Goal: Information Seeking & Learning: Learn about a topic

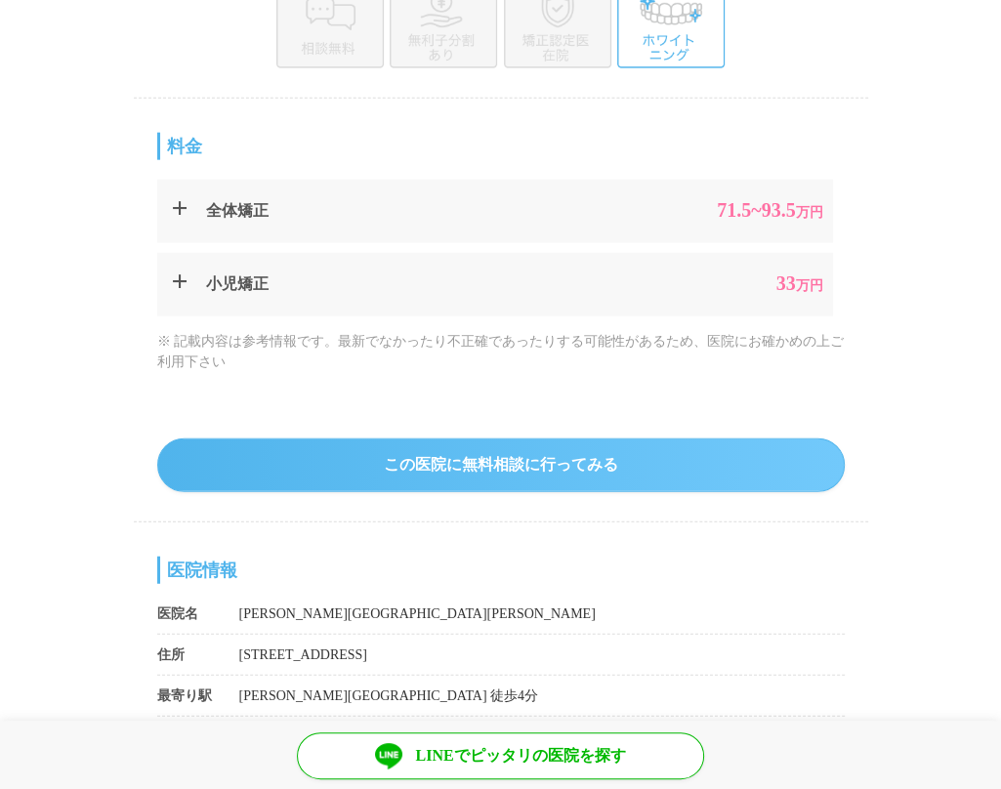
scroll to position [3027, 0]
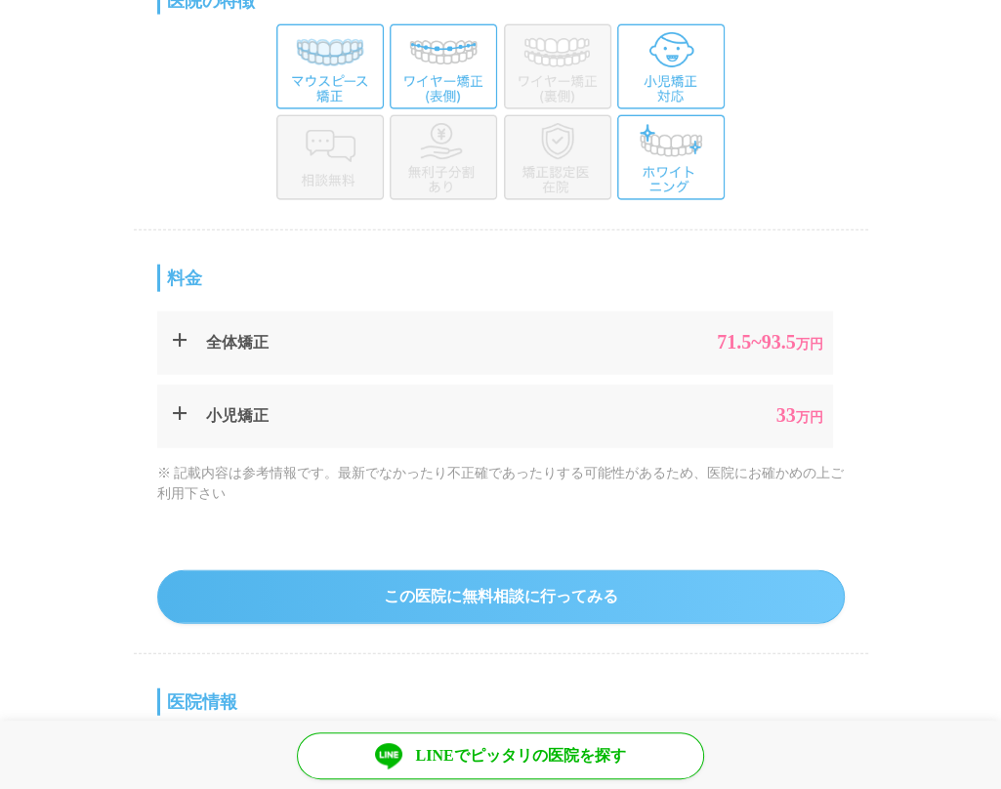
click at [176, 336] on summary "全体矯正 71.5 ~93.5 万円" at bounding box center [495, 342] width 676 height 63
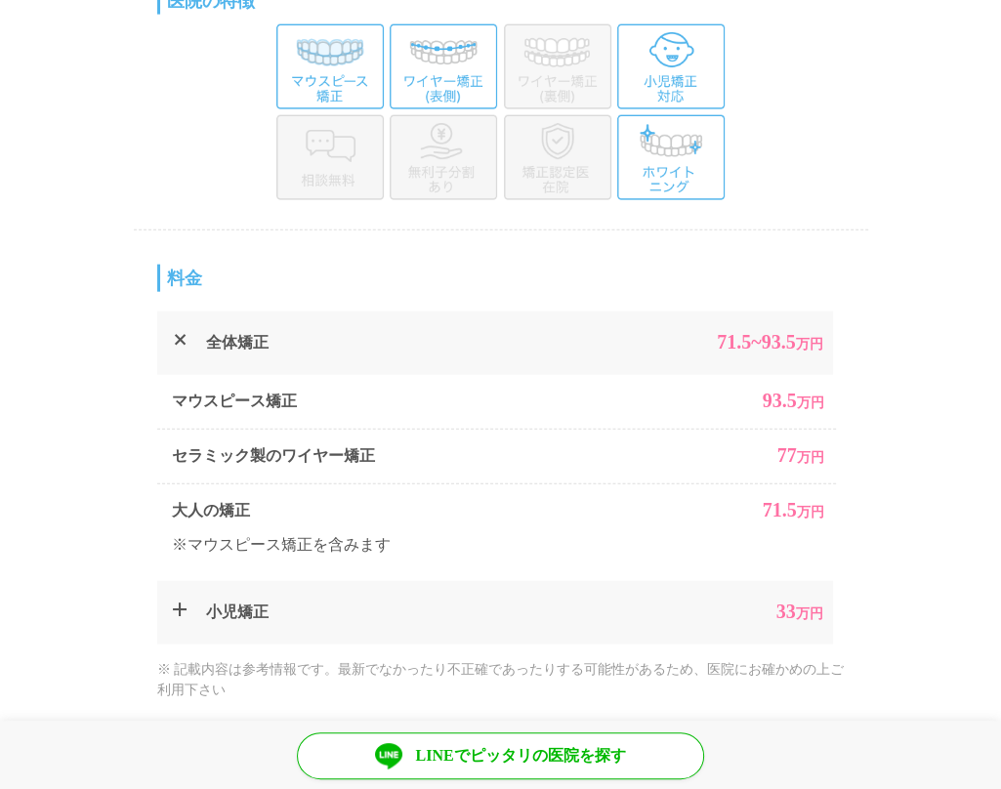
click at [176, 336] on summary "全体矯正 71.5 ~93.5 万円" at bounding box center [495, 342] width 676 height 63
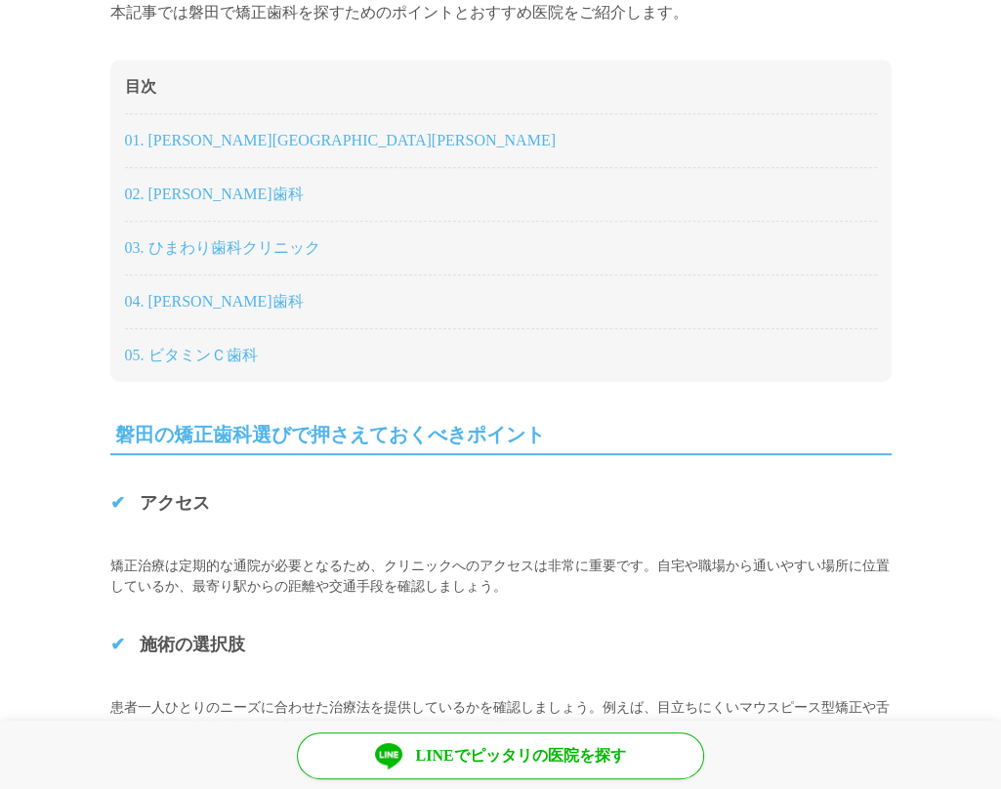
scroll to position [879, 0]
click at [242, 360] on link "05. ビタミンＣ歯科" at bounding box center [191, 355] width 133 height 17
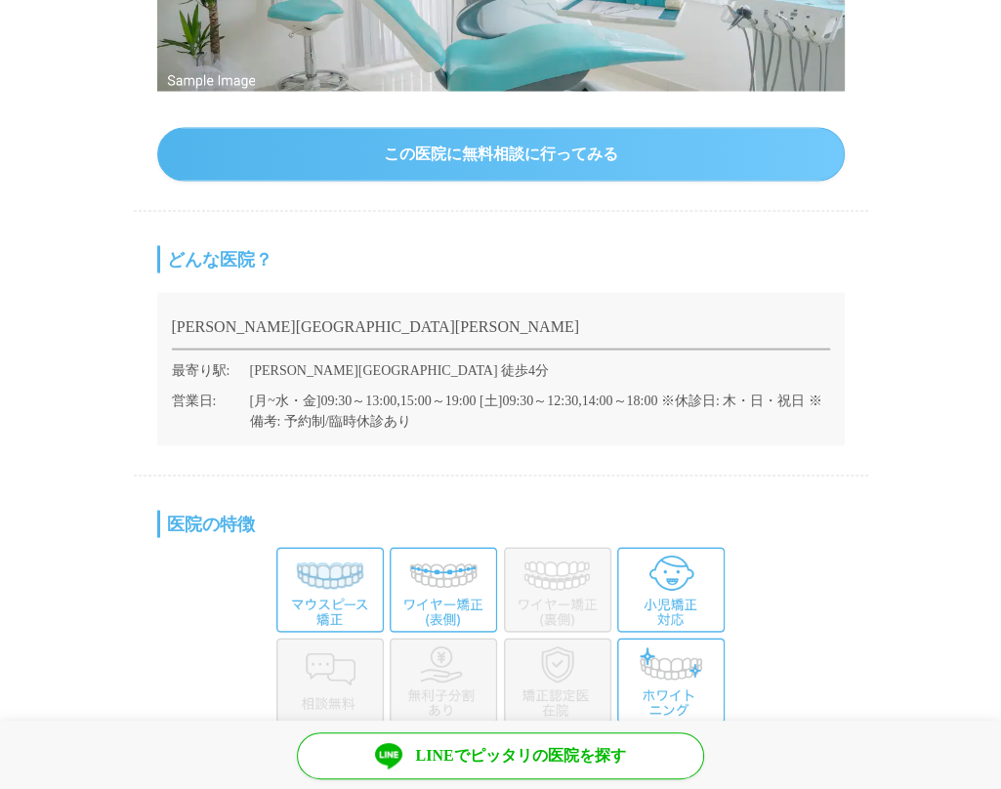
scroll to position [2531, 0]
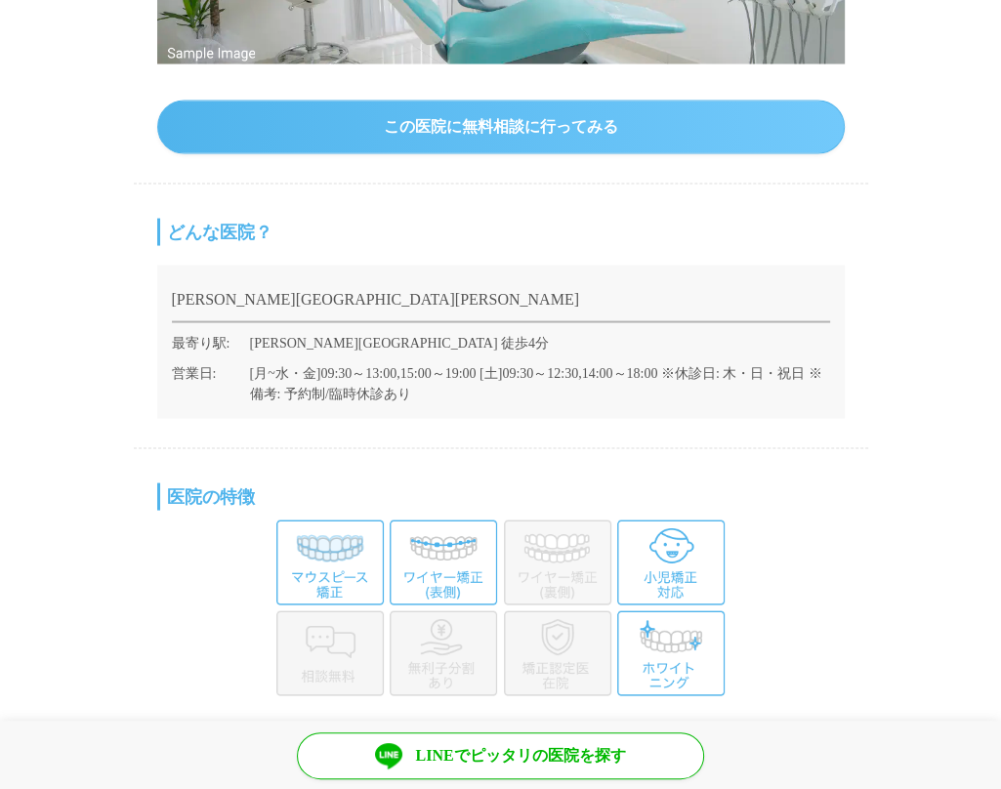
click at [340, 545] on img at bounding box center [329, 562] width 107 height 85
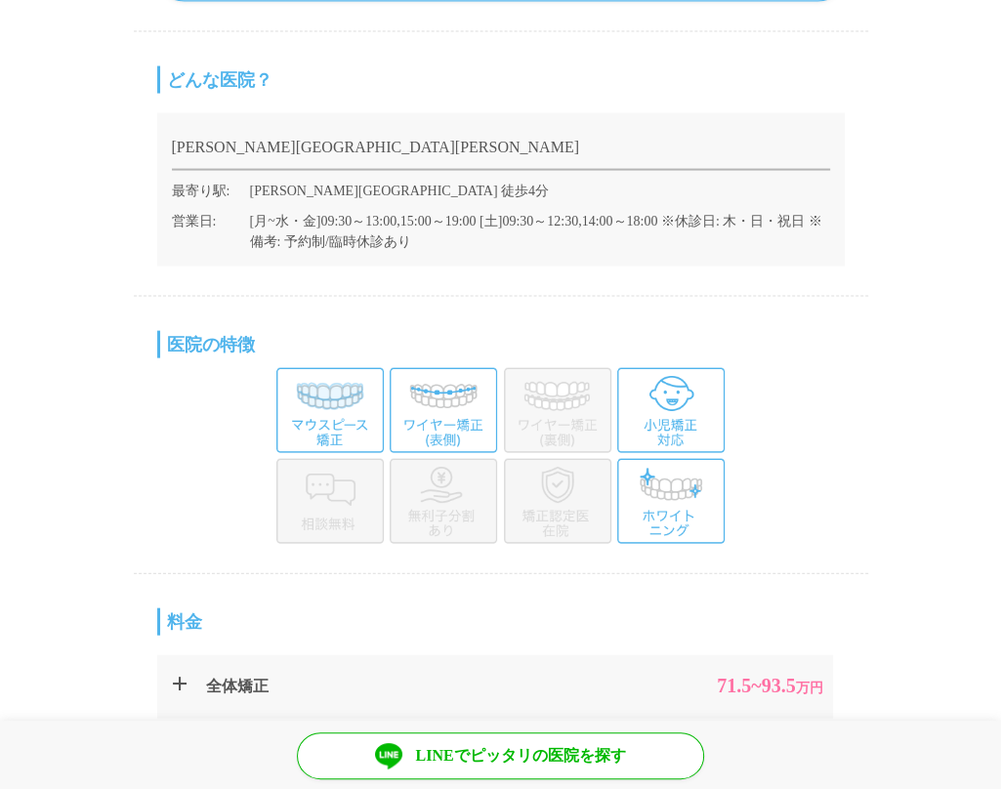
scroll to position [2921, 0]
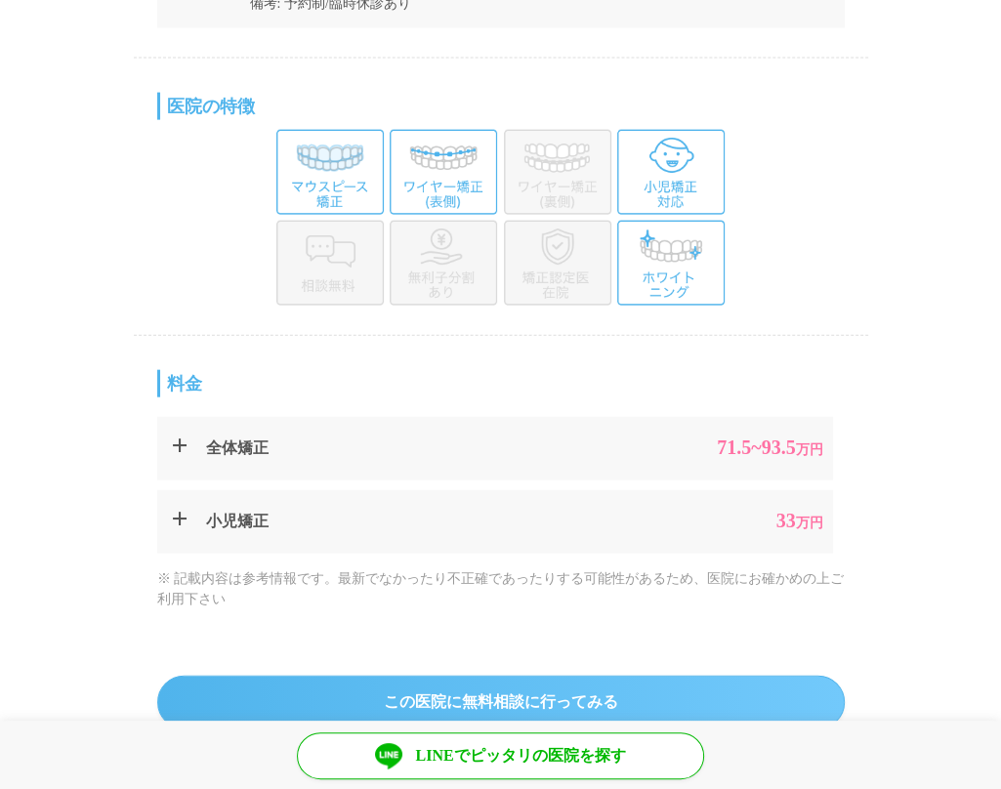
click at [187, 448] on summary "全体矯正 71.5 ~93.5 万円" at bounding box center [495, 448] width 676 height 63
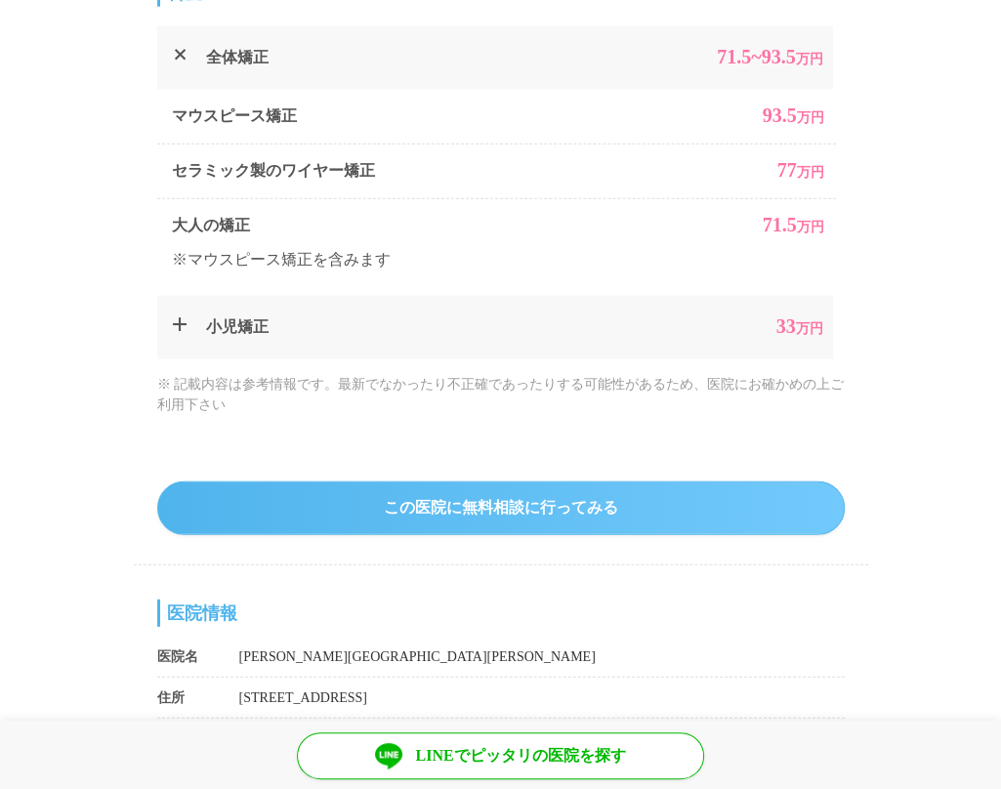
scroll to position [3019, 0]
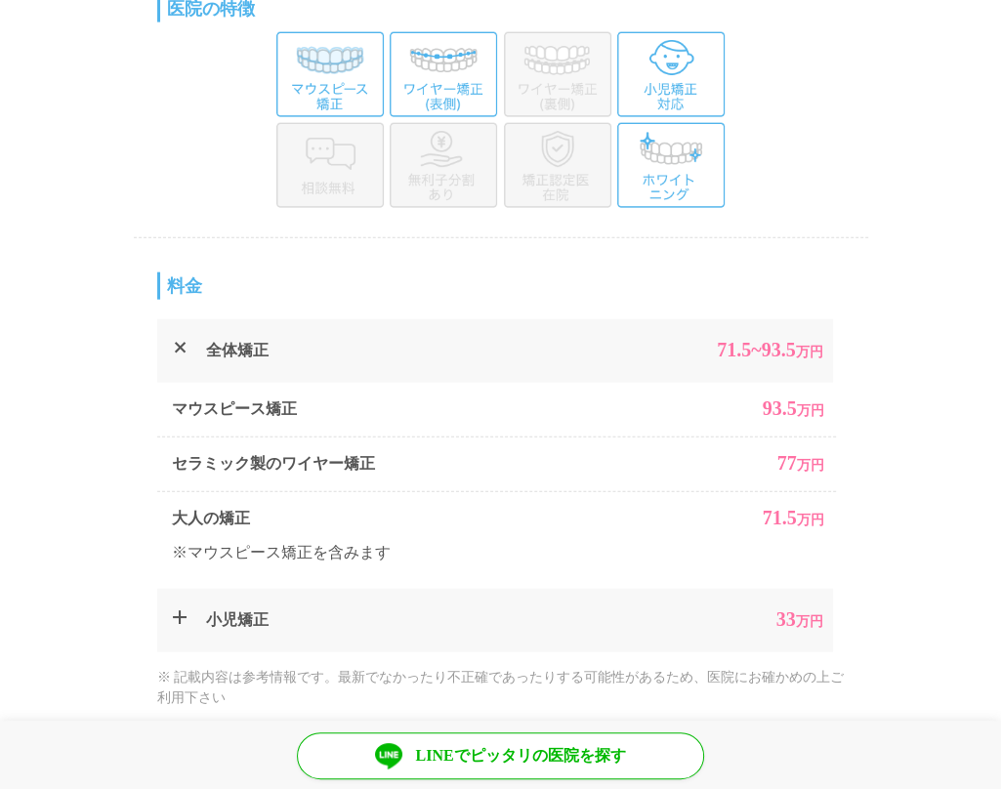
click at [184, 348] on summary "全体矯正 71.5 ~93.5 万円" at bounding box center [495, 350] width 676 height 63
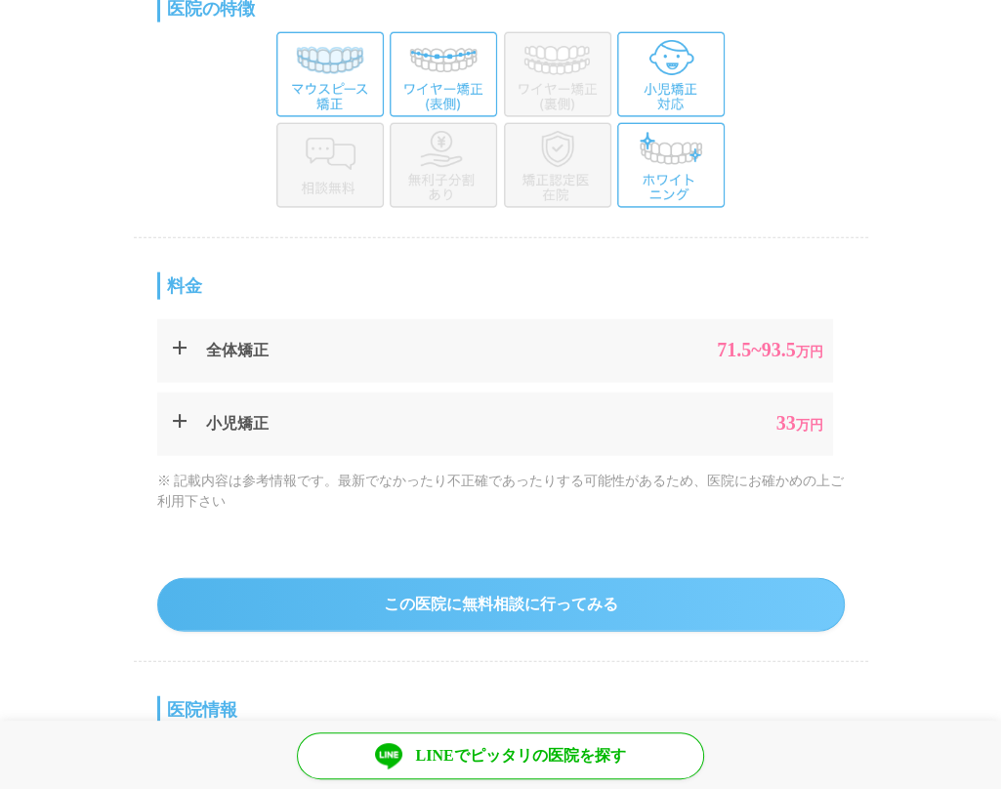
click at [187, 408] on summary "小児矯正 33 万円" at bounding box center [495, 423] width 676 height 63
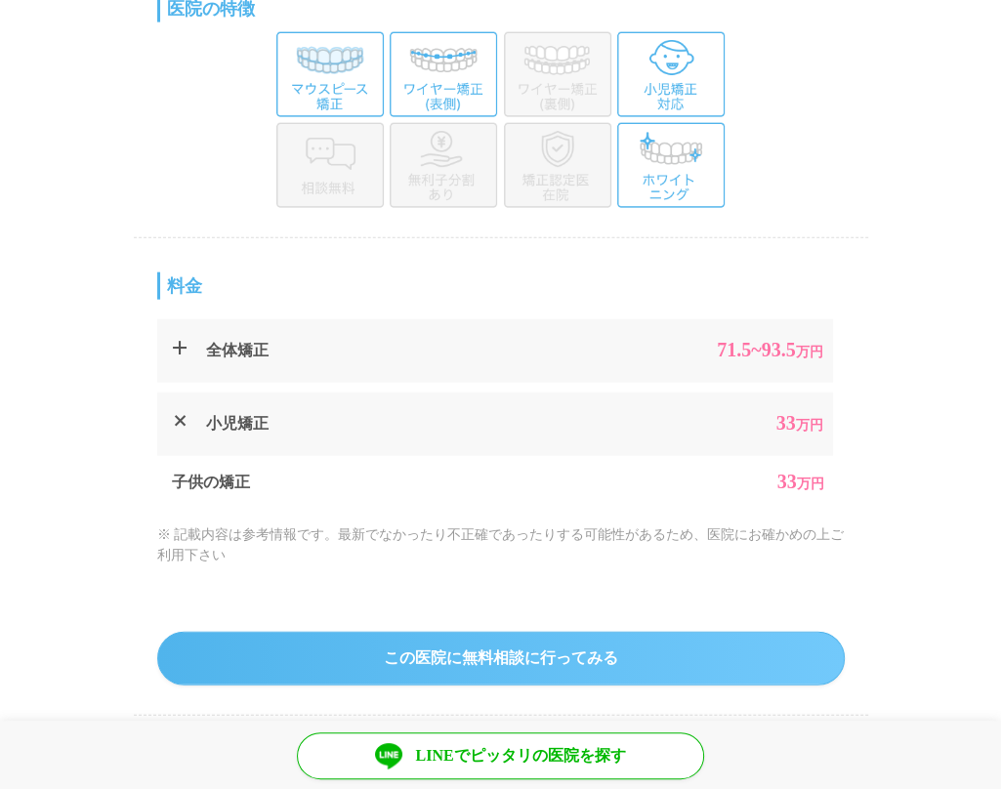
click at [187, 408] on summary "小児矯正 33 万円" at bounding box center [495, 423] width 676 height 63
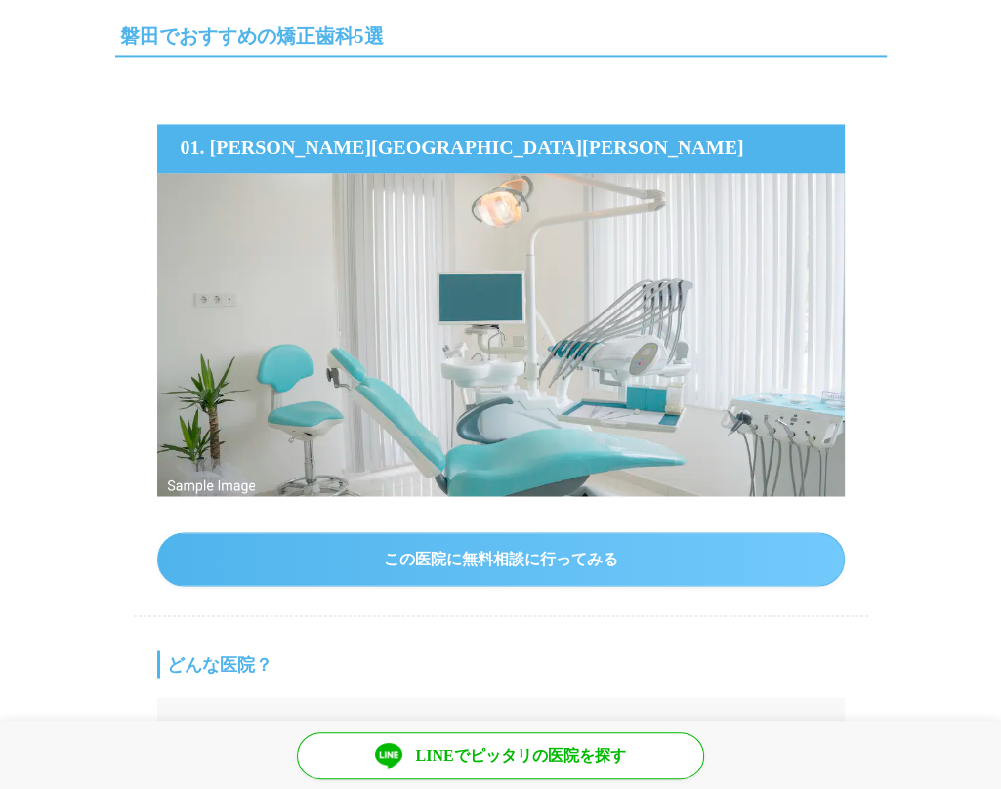
scroll to position [1847, 0]
